Goal: Download file/media

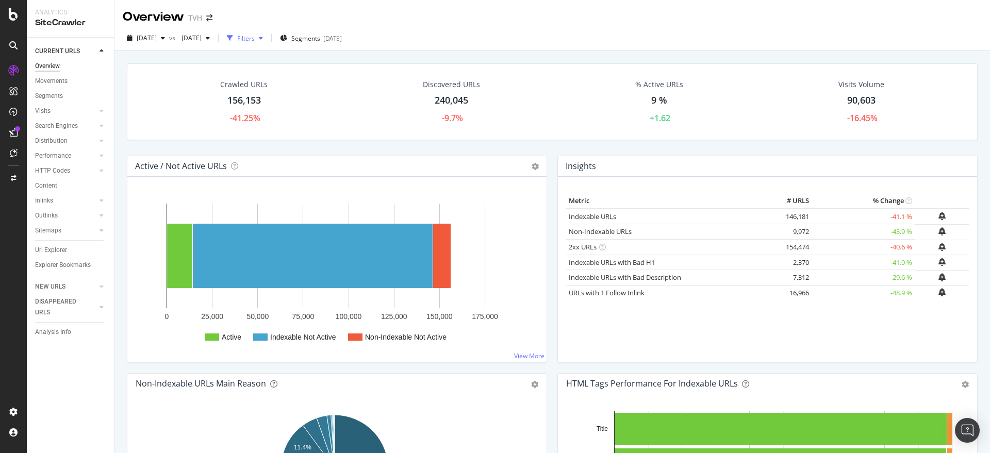
click at [263, 38] on icon "button" at bounding box center [261, 38] width 4 height 6
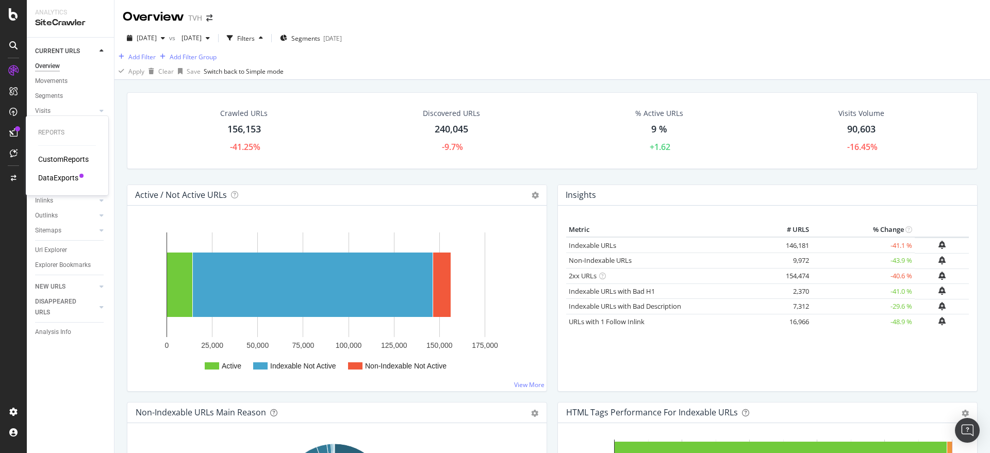
click at [56, 181] on div "DataExports" at bounding box center [58, 178] width 40 height 10
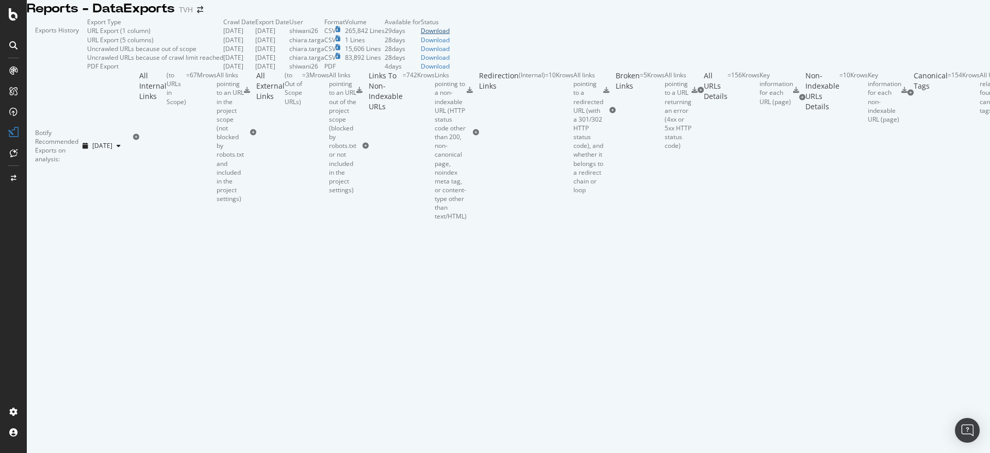
click at [449, 35] on div "Download" at bounding box center [435, 30] width 29 height 9
click at [250, 109] on div at bounding box center [247, 90] width 6 height 39
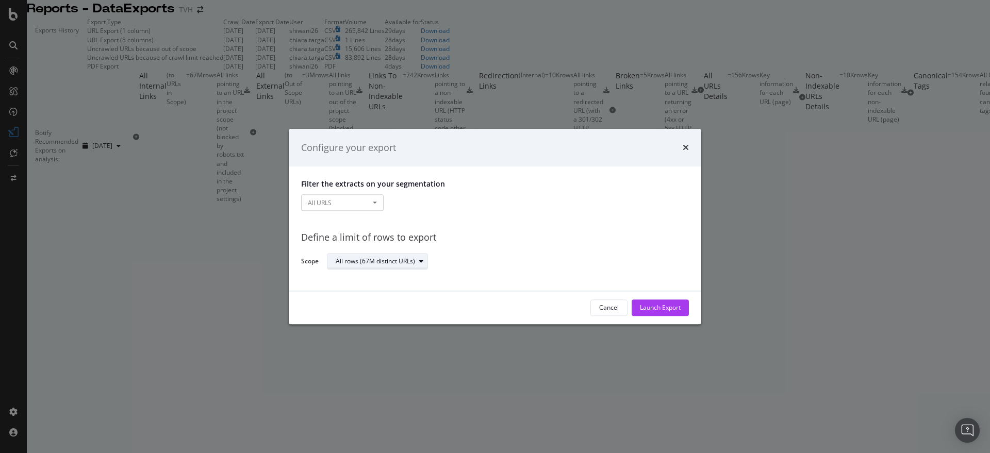
click at [421, 264] on div "All rows (67M distinct URLs)" at bounding box center [382, 262] width 92 height 14
click at [496, 255] on div "All rows (67M distinct URLs)" at bounding box center [504, 262] width 354 height 18
click at [379, 203] on button "All URLS" at bounding box center [342, 203] width 82 height 16
click at [553, 215] on div "Filter the extracts on your segmentation All URLS All URLS Pagetype Univers Loc…" at bounding box center [495, 229] width 412 height 124
click at [605, 195] on div "All URLS All URLS Pagetype Univers Location S_top_folders S_level2_folders S_le…" at bounding box center [495, 204] width 388 height 18
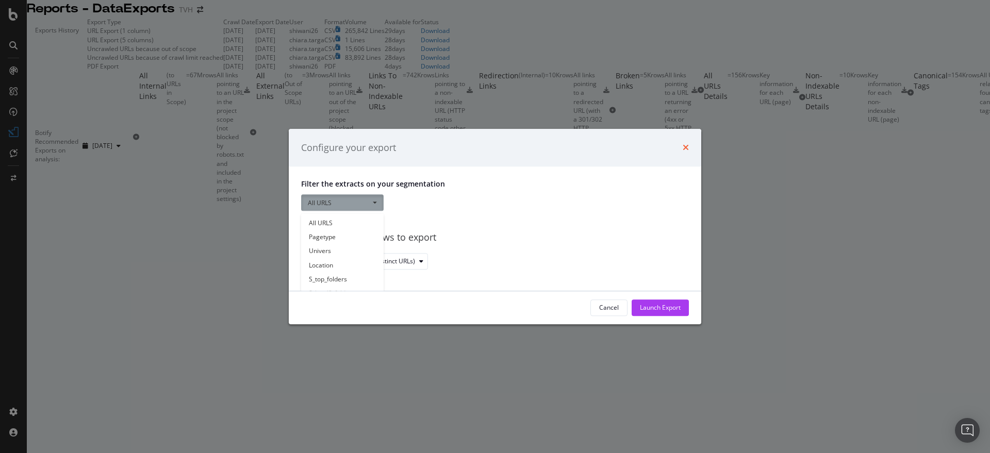
click at [687, 150] on icon "times" at bounding box center [685, 148] width 6 height 8
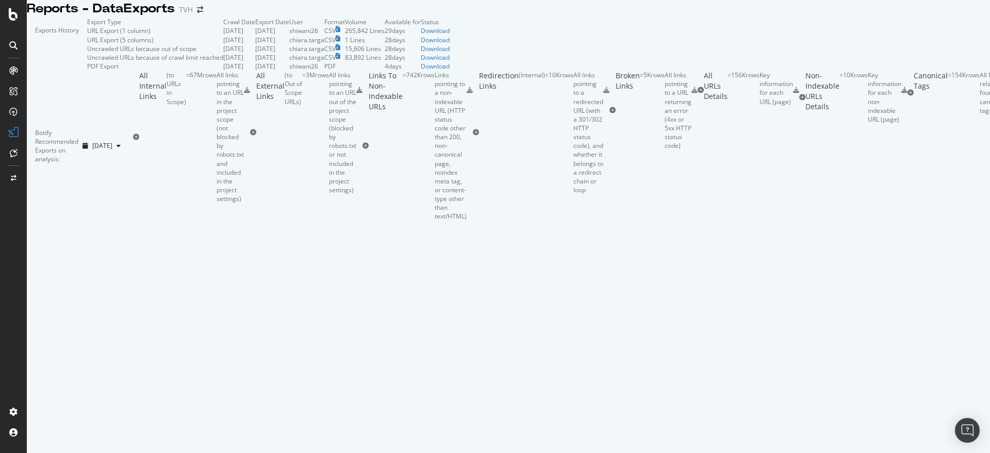
click at [133, 140] on icon at bounding box center [136, 137] width 6 height 6
click at [250, 136] on icon at bounding box center [253, 132] width 6 height 6
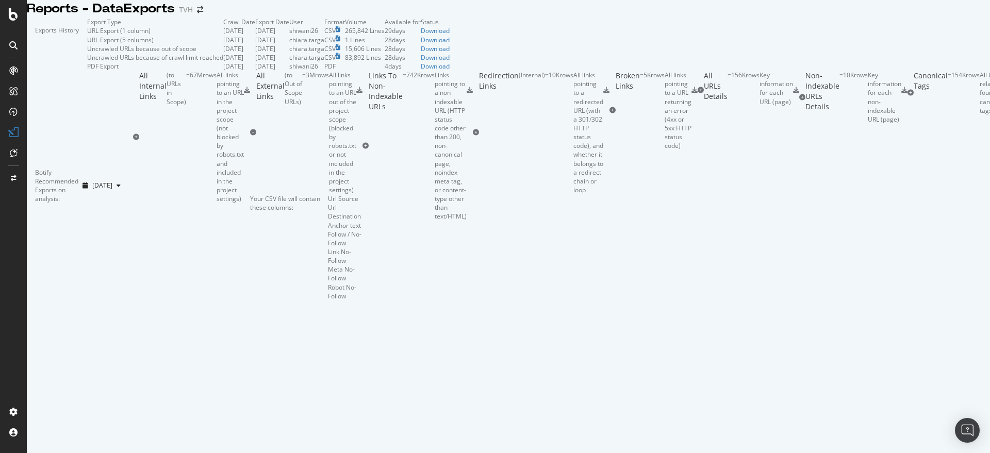
scroll to position [64, 0]
click at [250, 136] on icon at bounding box center [253, 132] width 6 height 6
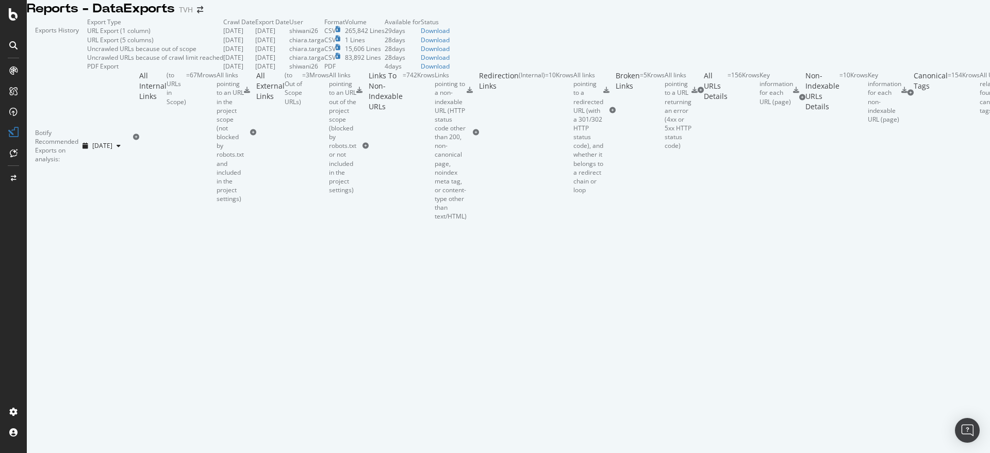
click at [250, 136] on icon at bounding box center [253, 132] width 6 height 6
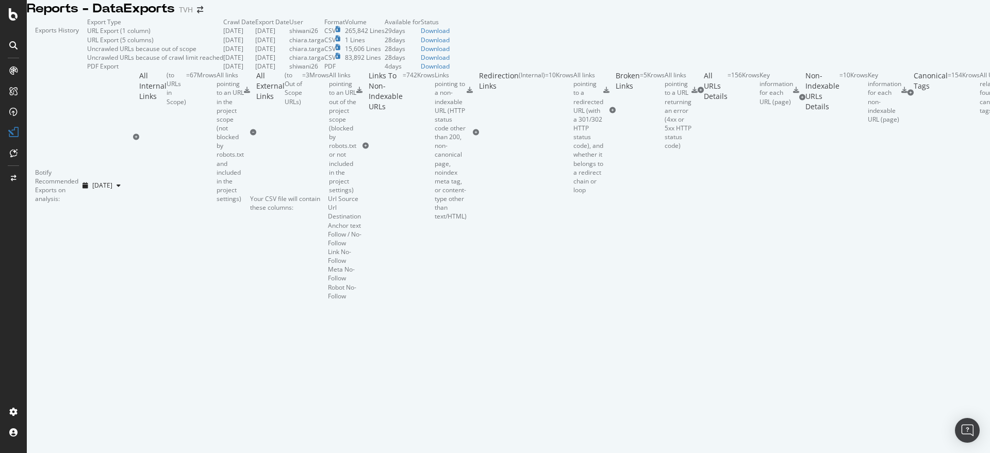
click at [250, 136] on icon at bounding box center [253, 132] width 6 height 6
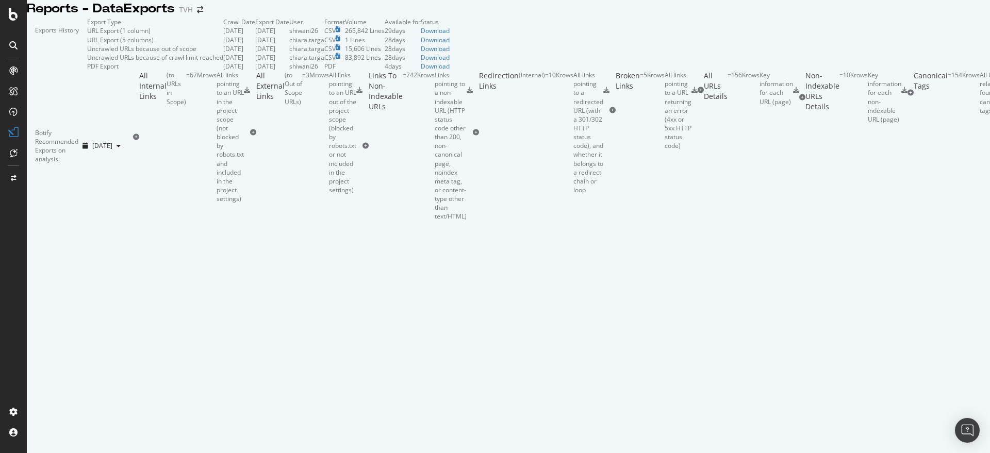
scroll to position [129, 0]
click at [362, 149] on icon at bounding box center [365, 146] width 6 height 6
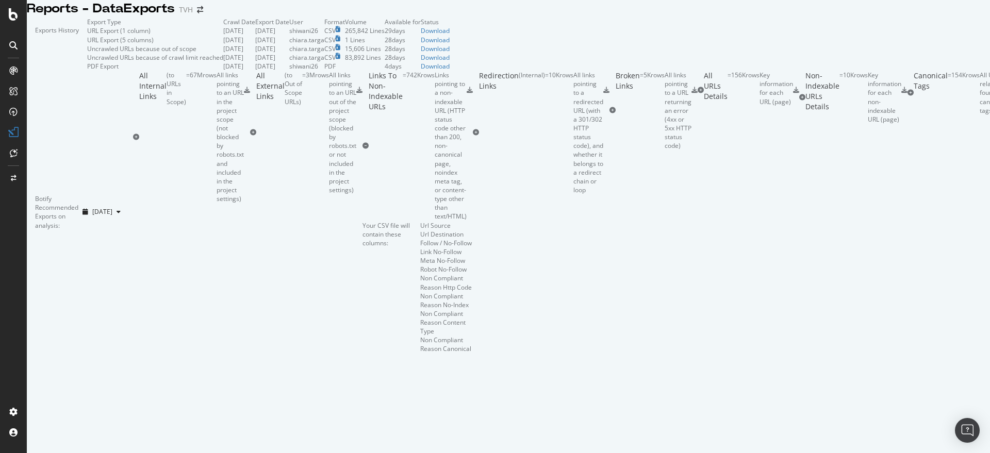
click at [362, 149] on icon at bounding box center [365, 146] width 6 height 6
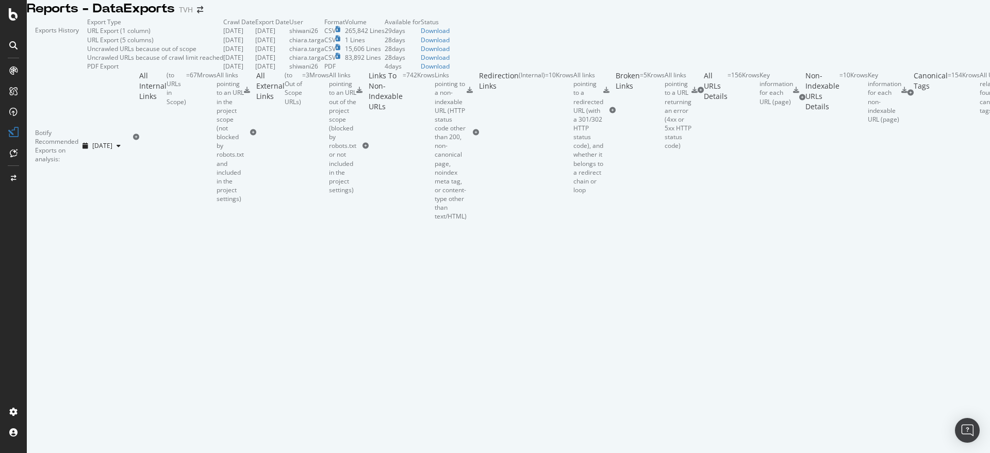
scroll to position [193, 0]
click at [473, 136] on icon at bounding box center [476, 132] width 6 height 6
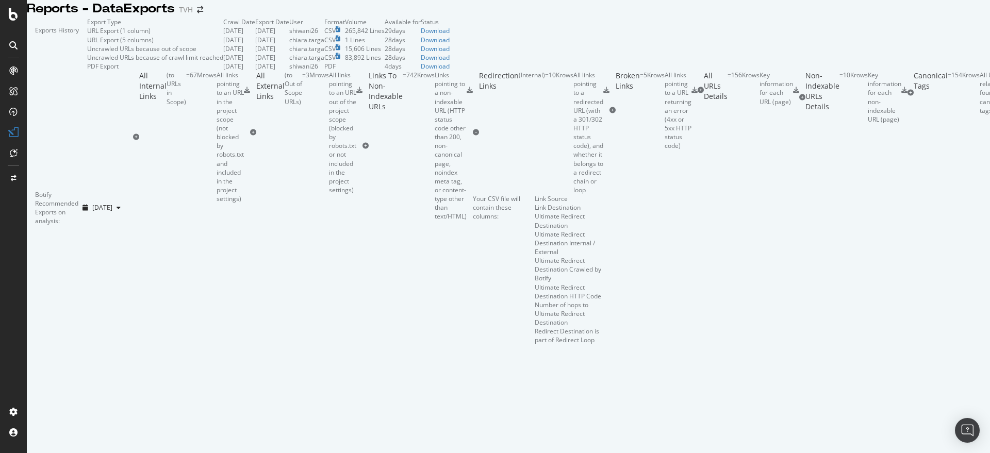
click at [473, 136] on icon at bounding box center [476, 132] width 6 height 6
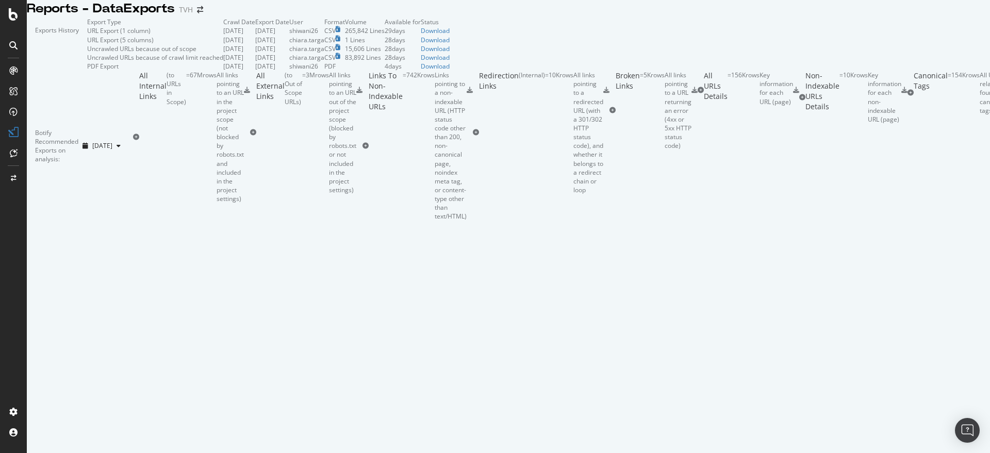
scroll to position [258, 0]
click at [609, 113] on icon at bounding box center [612, 110] width 6 height 6
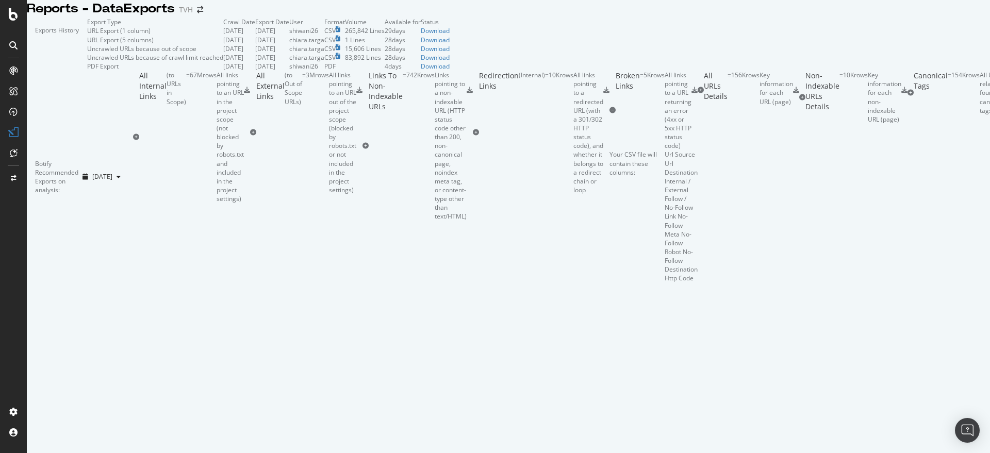
click at [609, 113] on icon at bounding box center [612, 110] width 6 height 6
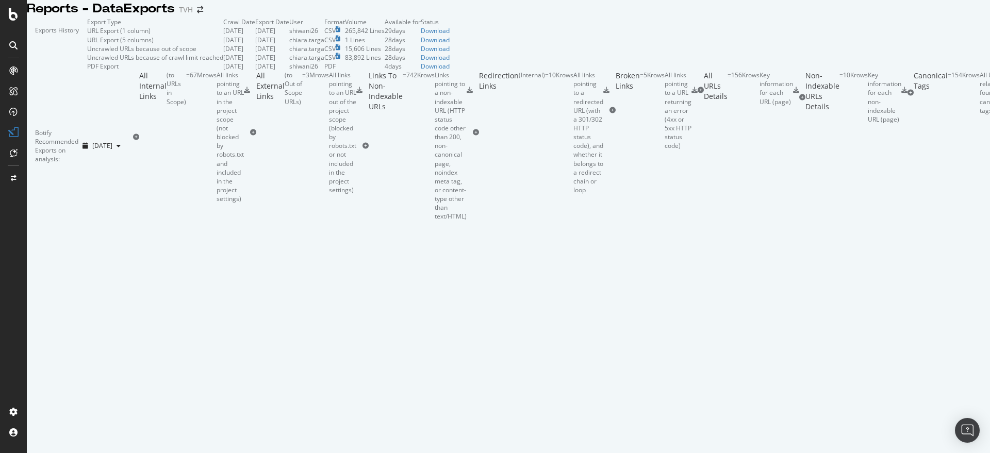
scroll to position [322, 0]
click at [697, 93] on icon at bounding box center [700, 90] width 6 height 6
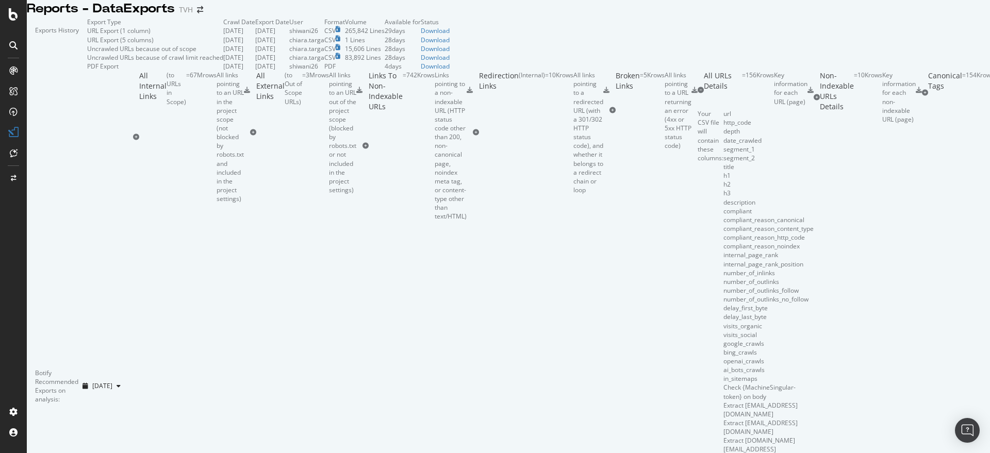
scroll to position [387, 0]
click at [697, 93] on icon at bounding box center [700, 90] width 6 height 6
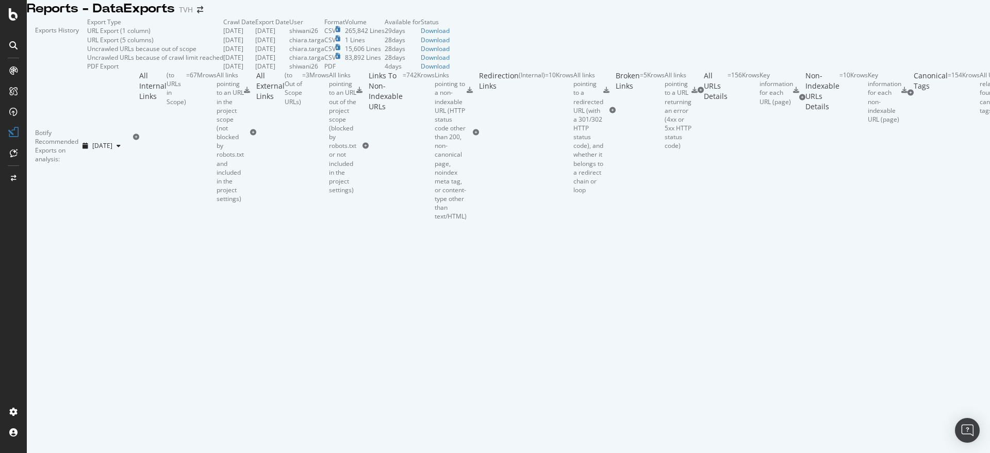
scroll to position [0, 0]
